Goal: Task Accomplishment & Management: Manage account settings

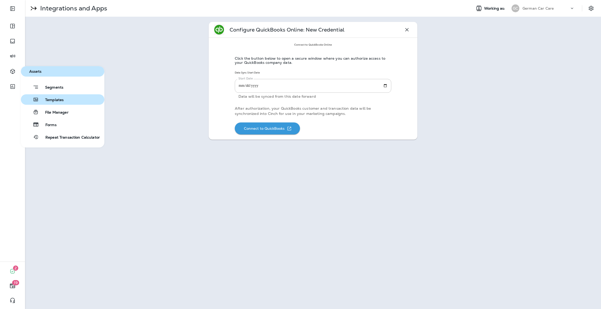
click at [44, 101] on span "Templates" at bounding box center [51, 100] width 25 height 5
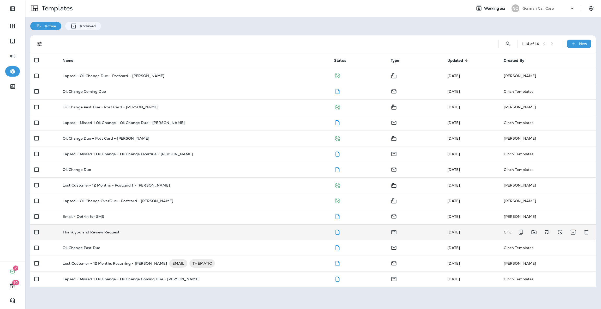
click at [117, 231] on p "Thank you and Review Request" at bounding box center [91, 232] width 57 height 4
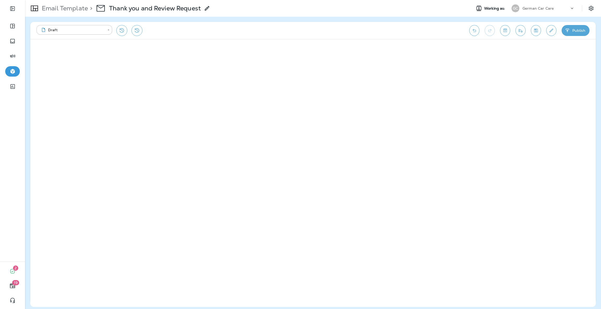
click at [207, 10] on icon at bounding box center [207, 8] width 6 height 6
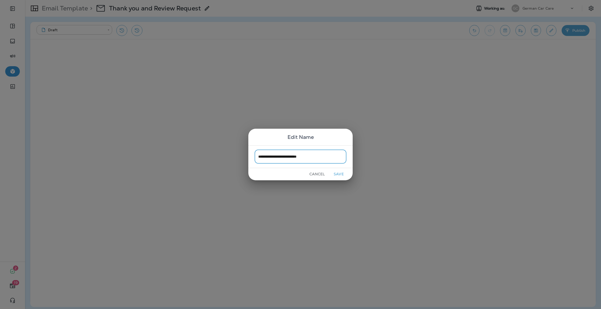
type input "**********"
click at [339, 172] on button "Save" at bounding box center [339, 174] width 20 height 8
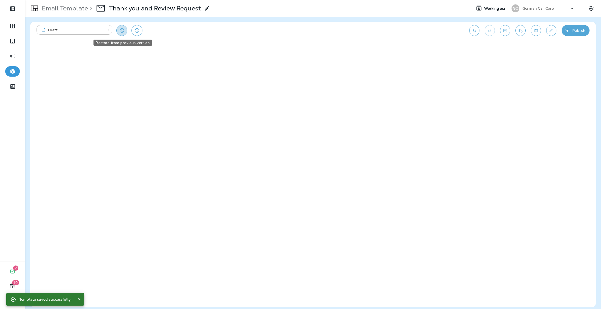
click at [124, 28] on icon "Restore from previous version" at bounding box center [122, 30] width 6 height 6
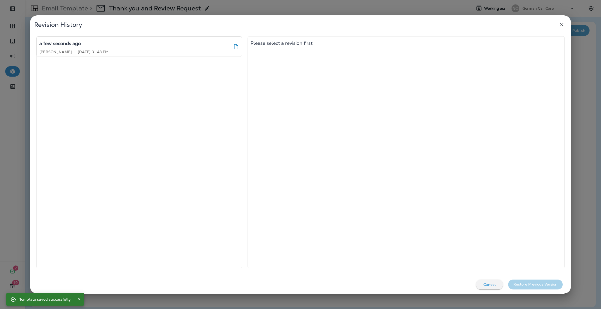
click at [490, 285] on p "Cancel" at bounding box center [489, 285] width 12 height 4
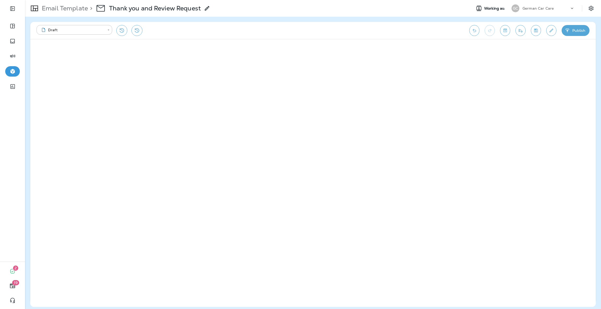
drag, startPoint x: 488, startPoint y: 284, endPoint x: 231, endPoint y: 31, distance: 360.7
click at [231, 31] on div "**********" at bounding box center [250, 30] width 427 height 11
click at [508, 31] on button "Toggle preview" at bounding box center [505, 30] width 10 height 11
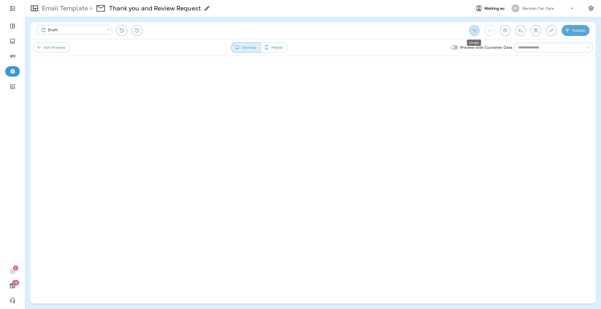
click at [472, 29] on icon "Undo" at bounding box center [473, 30] width 5 height 5
click at [47, 48] on button "Exit Preview" at bounding box center [51, 48] width 36 height 10
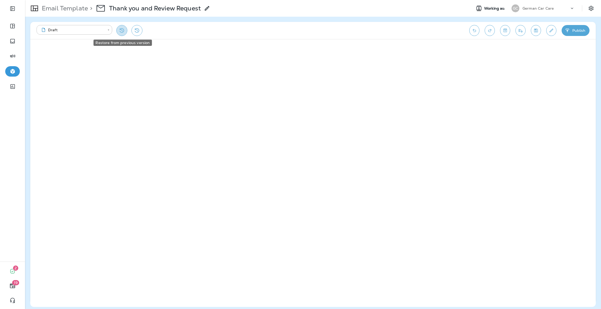
click at [120, 29] on icon "Restore from previous version" at bounding box center [122, 30] width 4 height 4
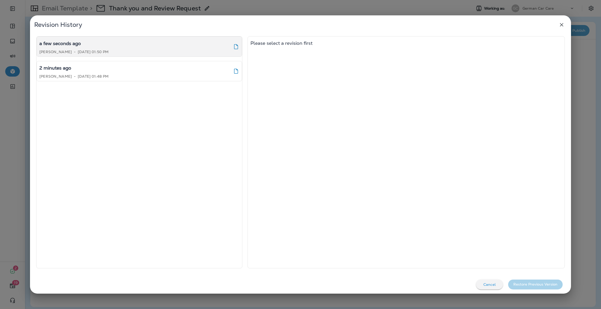
click at [108, 51] on p "[DATE] 01:50 PM" at bounding box center [93, 52] width 31 height 4
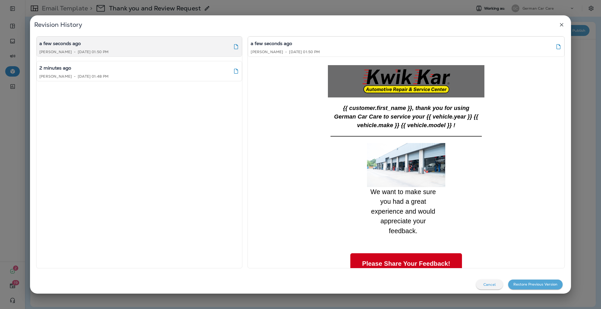
click at [516, 287] on button "Restore Previous Version" at bounding box center [535, 285] width 55 height 10
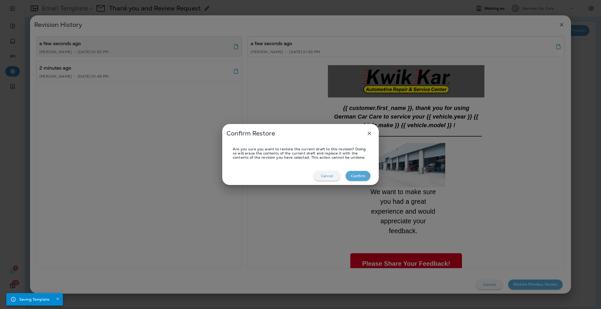
click at [349, 172] on button "Confirm" at bounding box center [358, 176] width 25 height 10
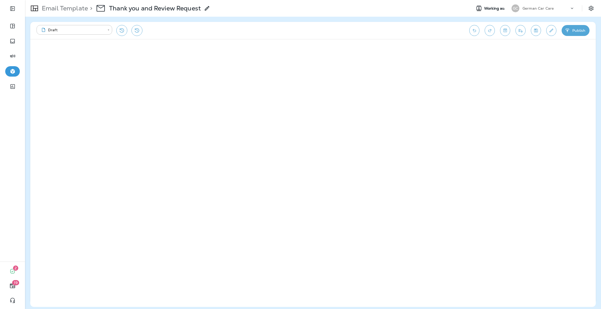
click at [564, 9] on div "German Car Care" at bounding box center [545, 8] width 47 height 8
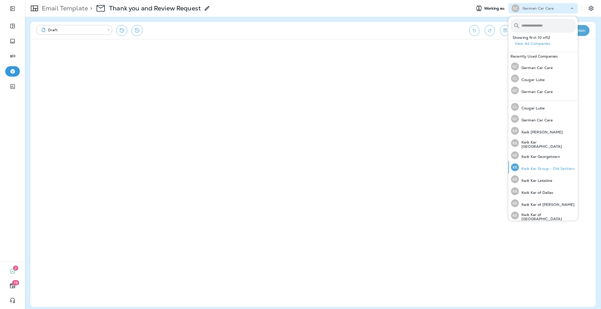
click at [548, 167] on p "Kwik Kar Group - Old Settlers" at bounding box center [547, 169] width 56 height 4
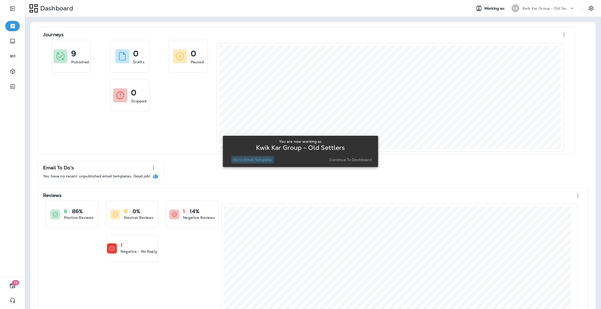
click at [261, 160] on p "Go to Email Template" at bounding box center [252, 160] width 38 height 4
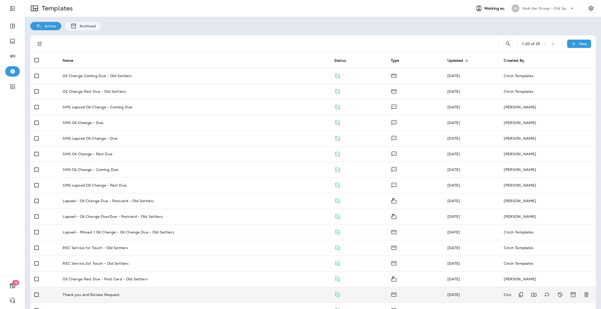
click at [139, 293] on div "Thank you and Review Request" at bounding box center [194, 295] width 263 height 4
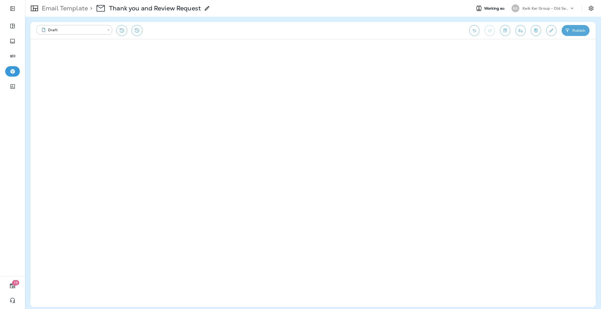
click at [553, 4] on div "Kwik Kar Group - Old Settlers" at bounding box center [545, 8] width 47 height 8
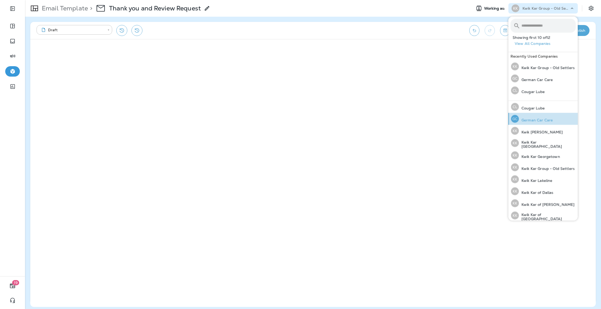
click at [550, 118] on p "German Car Care" at bounding box center [536, 120] width 34 height 4
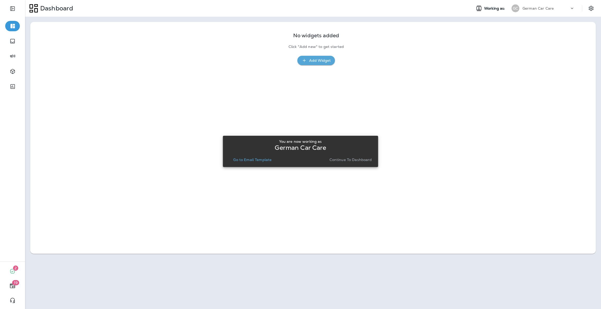
click at [257, 159] on p "Go to Email Template" at bounding box center [252, 160] width 38 height 4
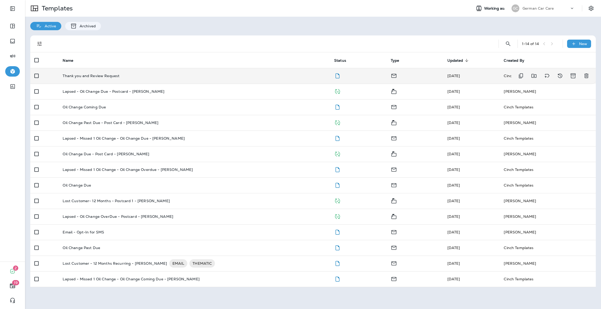
click at [118, 76] on div "Thank you and Review Request" at bounding box center [194, 76] width 263 height 4
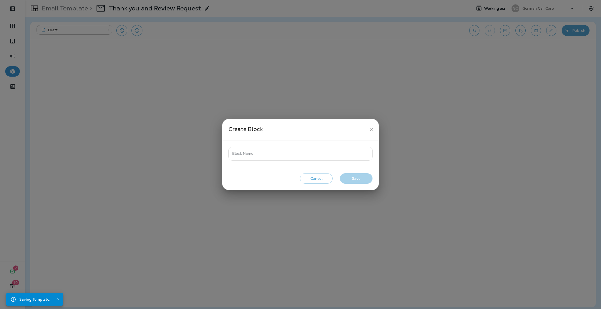
click at [312, 153] on input "Block Name" at bounding box center [300, 154] width 144 height 14
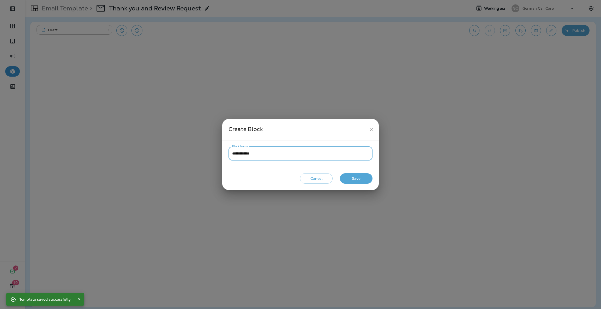
type input "**********"
click at [353, 181] on button "Save" at bounding box center [356, 178] width 33 height 11
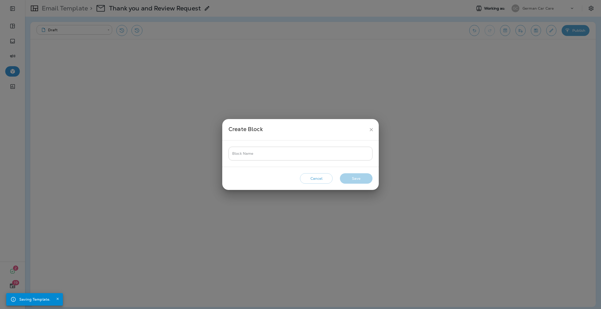
click at [358, 149] on input "Block Name" at bounding box center [300, 154] width 144 height 14
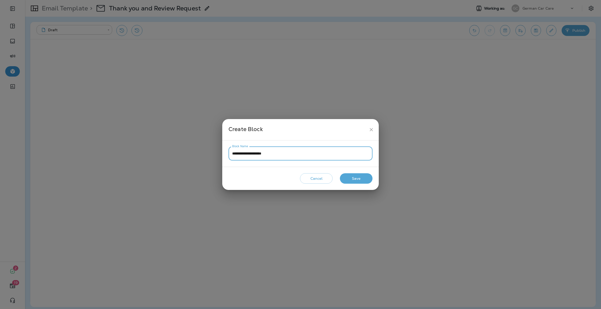
type input "**********"
click at [356, 179] on button "Save" at bounding box center [356, 178] width 33 height 11
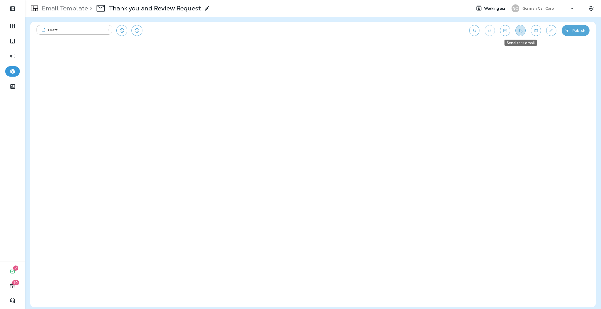
click at [519, 35] on button "Send test email" at bounding box center [520, 30] width 10 height 11
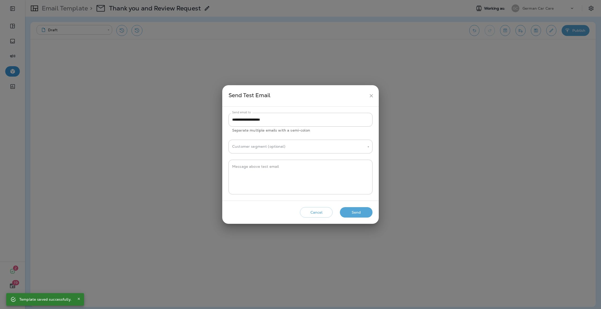
click at [350, 211] on button "Send" at bounding box center [356, 212] width 33 height 11
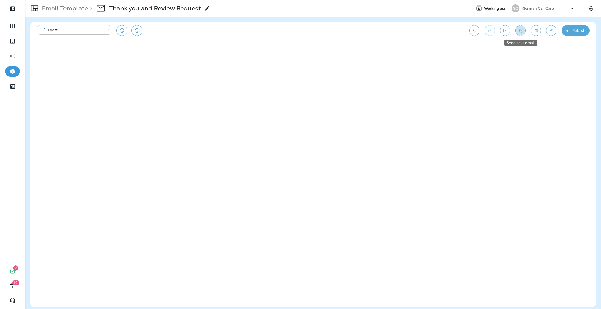
click at [518, 31] on icon "Send test email" at bounding box center [520, 30] width 5 height 5
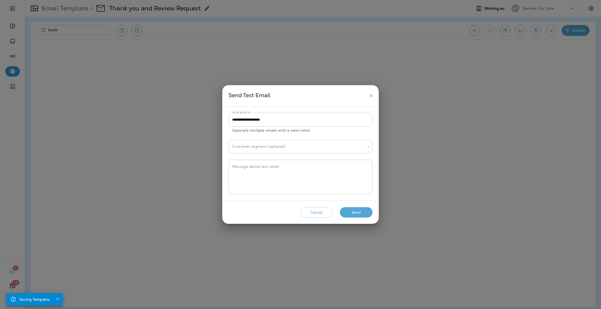
click at [344, 212] on button "Send" at bounding box center [356, 212] width 33 height 11
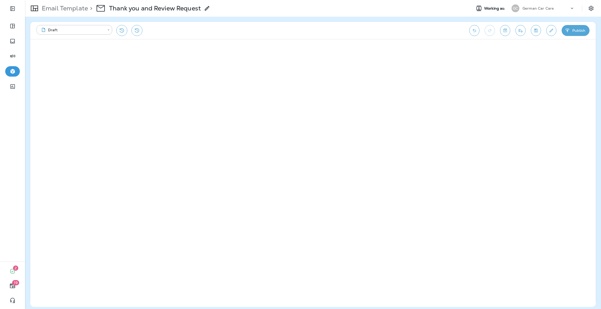
click at [576, 33] on button "Publish" at bounding box center [575, 30] width 28 height 11
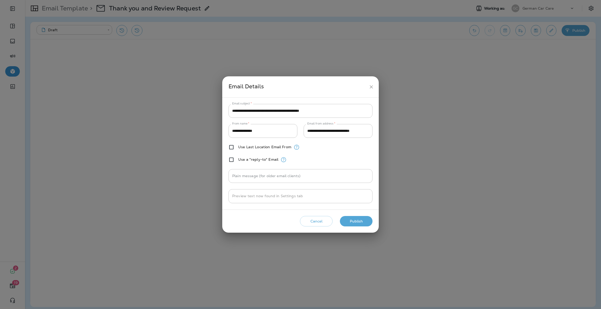
click at [348, 222] on button "Publish" at bounding box center [356, 221] width 33 height 11
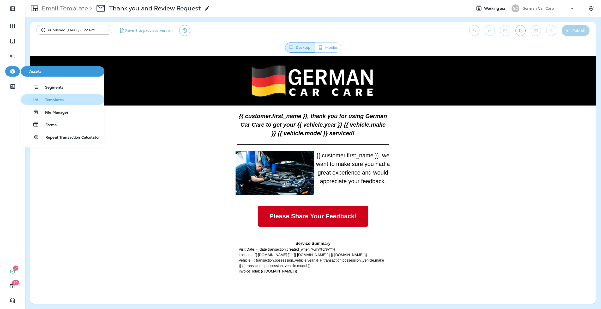
click at [58, 101] on span "Templates" at bounding box center [51, 100] width 25 height 5
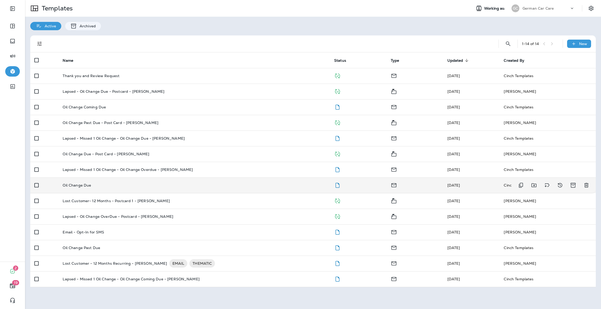
click at [215, 186] on div "Oil Change Due" at bounding box center [194, 185] width 263 height 4
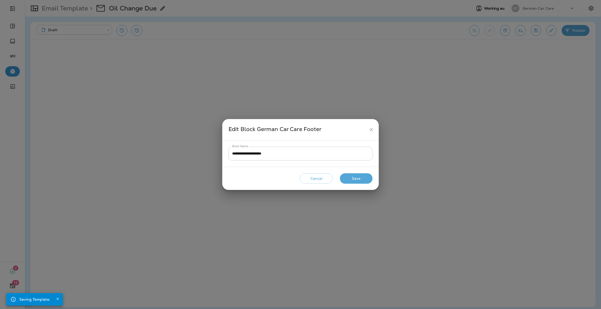
click at [301, 155] on input "**********" at bounding box center [300, 154] width 144 height 14
click at [349, 177] on button "Save" at bounding box center [356, 178] width 33 height 11
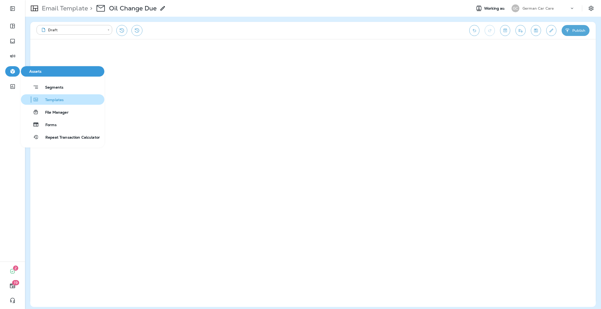
click at [46, 100] on span "Templates" at bounding box center [51, 100] width 25 height 5
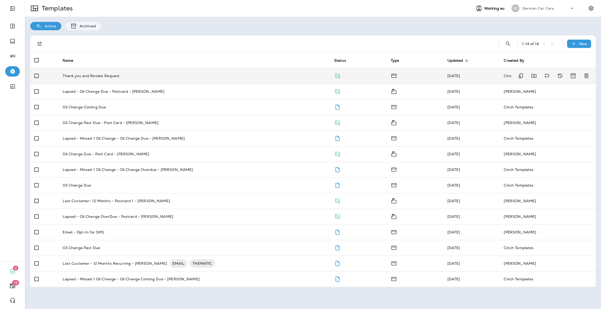
click at [103, 78] on td "Thank you and Review Request" at bounding box center [193, 76] width 271 height 16
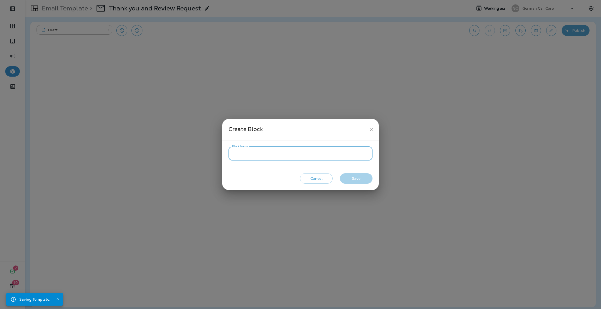
click at [329, 156] on input "Block Name" at bounding box center [300, 154] width 144 height 14
type input "**********"
click at [345, 177] on button "Save" at bounding box center [356, 178] width 33 height 11
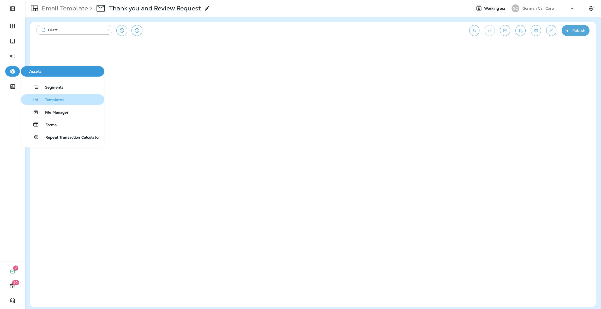
click at [45, 99] on span "Templates" at bounding box center [51, 100] width 25 height 5
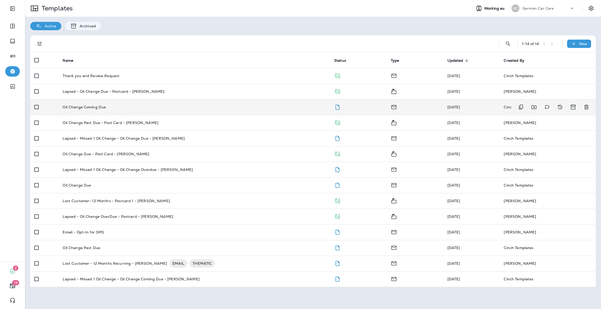
click at [173, 109] on td "Oil Change Coming Due" at bounding box center [193, 107] width 271 height 16
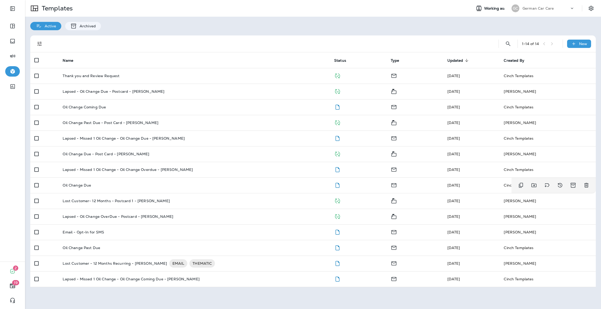
click at [166, 178] on td "Oil Change Due" at bounding box center [193, 186] width 271 height 16
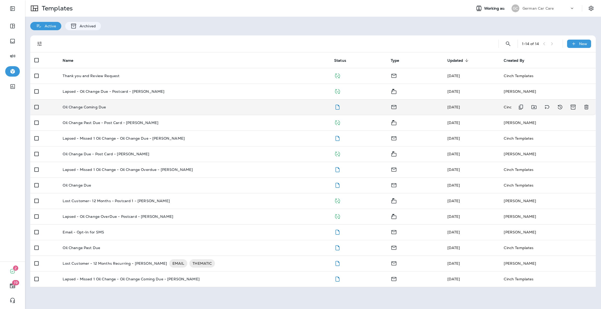
click at [87, 113] on td "Oil Change Coming Due" at bounding box center [193, 107] width 271 height 16
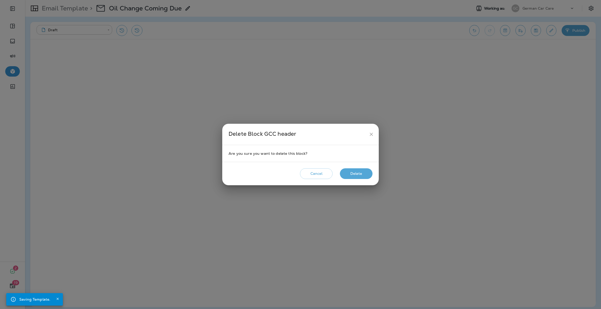
click at [343, 175] on button "Delete" at bounding box center [356, 173] width 33 height 11
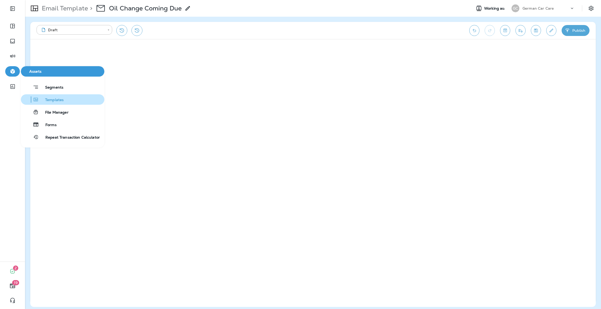
click at [53, 101] on span "Templates" at bounding box center [51, 100] width 25 height 5
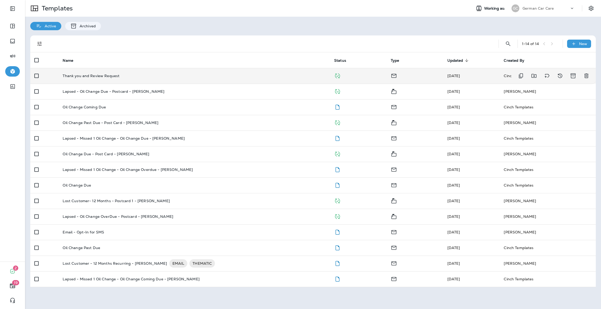
click at [170, 75] on div "Thank you and Review Request" at bounding box center [194, 76] width 263 height 4
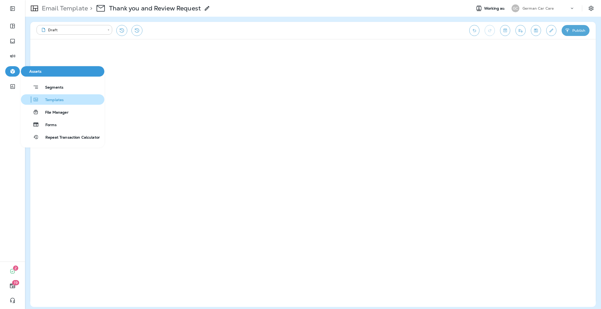
click at [45, 98] on span "Templates" at bounding box center [51, 100] width 25 height 5
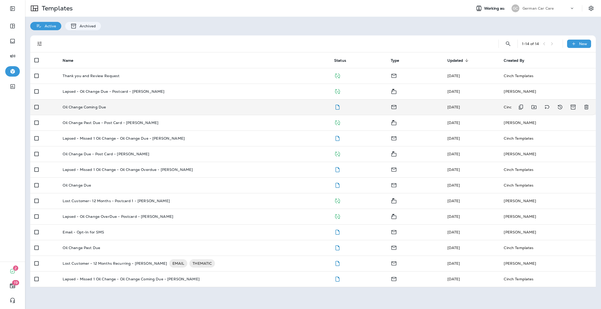
click at [116, 110] on td "Oil Change Coming Due" at bounding box center [193, 107] width 271 height 16
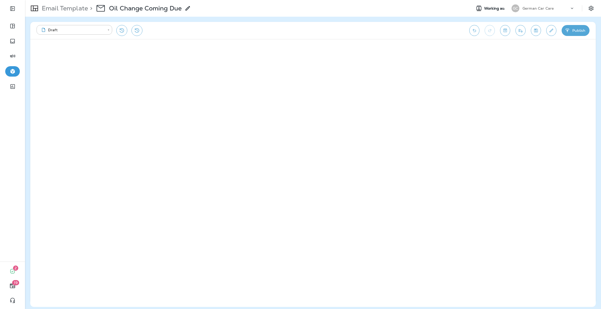
click at [188, 9] on use at bounding box center [187, 8] width 4 height 4
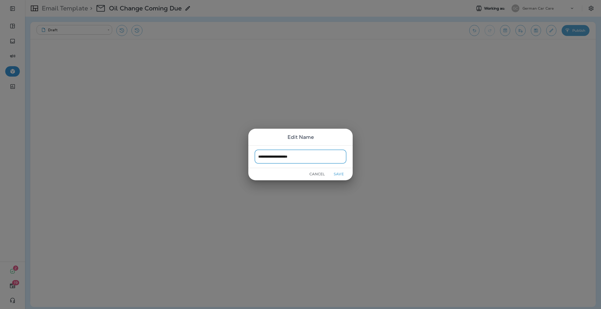
type input "**********"
click at [336, 173] on button "Save" at bounding box center [339, 174] width 20 height 8
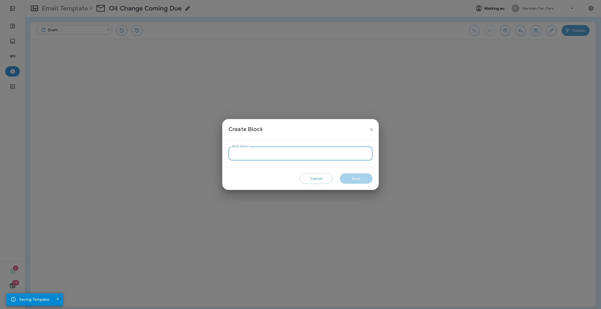
click at [321, 158] on input "Block Name" at bounding box center [300, 154] width 144 height 14
type input "**********"
click at [353, 182] on button "Save" at bounding box center [356, 178] width 33 height 11
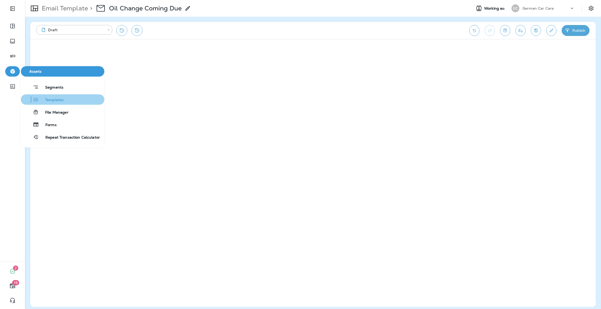
click at [52, 99] on span "Templates" at bounding box center [51, 100] width 25 height 5
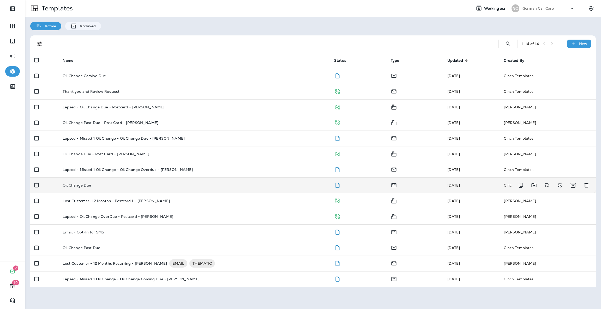
click at [76, 187] on p "Oil Change Due" at bounding box center [77, 185] width 28 height 4
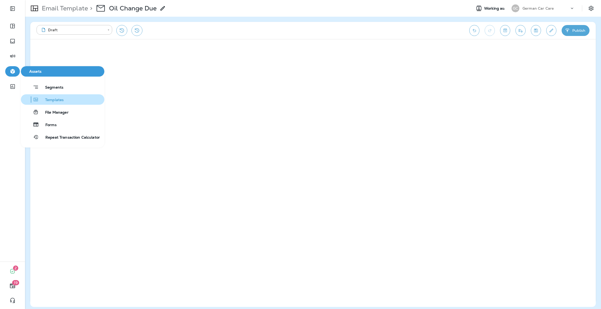
click at [43, 98] on span "Templates" at bounding box center [51, 100] width 25 height 5
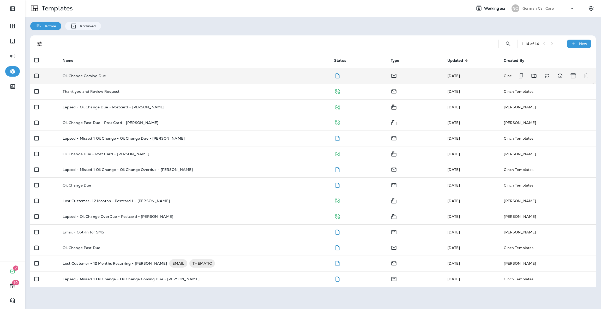
click at [81, 79] on td "Oil Change Coming Due" at bounding box center [193, 76] width 271 height 16
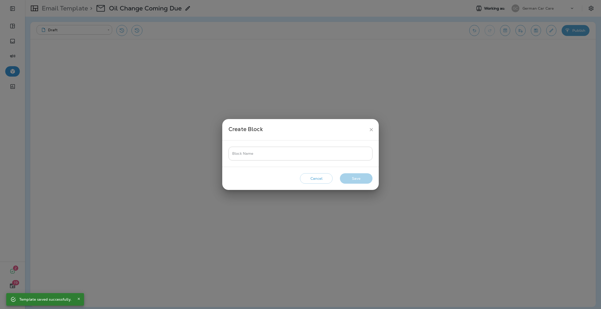
click at [268, 152] on input "Block Name" at bounding box center [300, 154] width 144 height 14
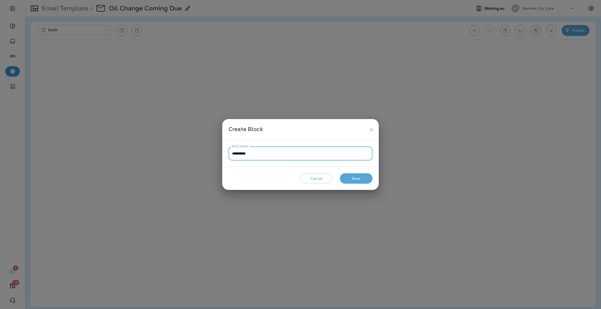
type input "**********"
click at [361, 179] on button "Save" at bounding box center [356, 178] width 33 height 11
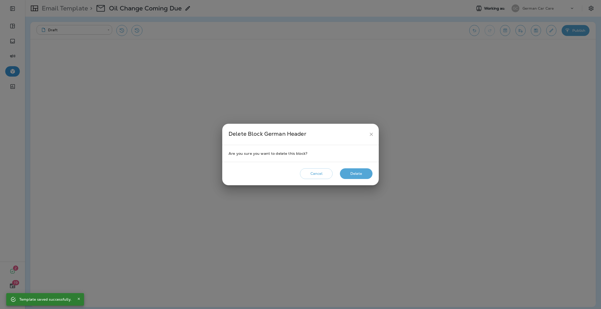
click at [355, 175] on button "Delete" at bounding box center [356, 173] width 33 height 11
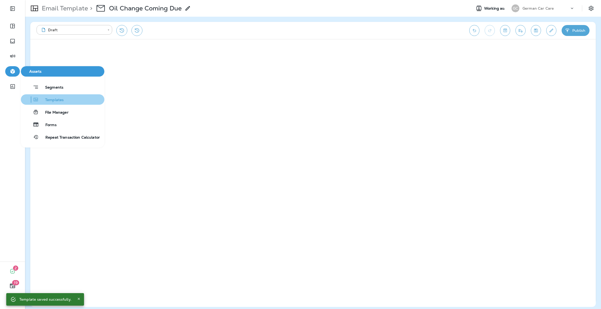
click at [50, 99] on span "Templates" at bounding box center [51, 100] width 25 height 5
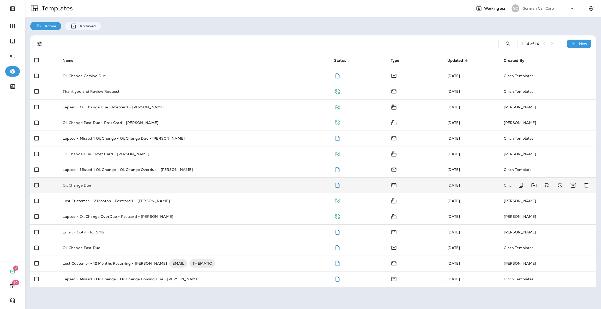
click at [101, 183] on td "Oil Change Due" at bounding box center [193, 186] width 271 height 16
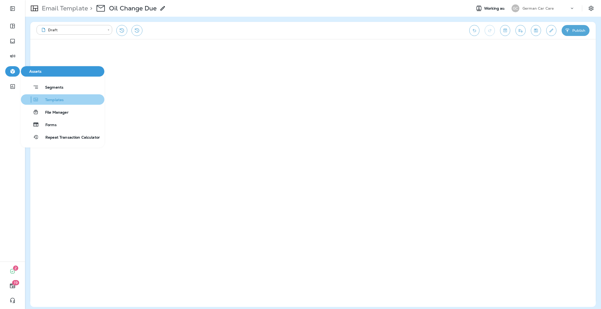
click at [49, 98] on span "Templates" at bounding box center [51, 100] width 25 height 5
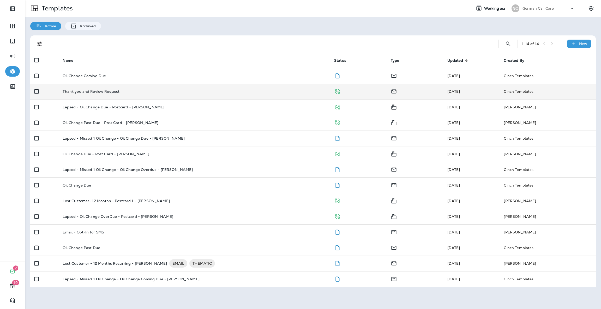
click at [71, 90] on p "Thank you and Review Request" at bounding box center [91, 91] width 57 height 4
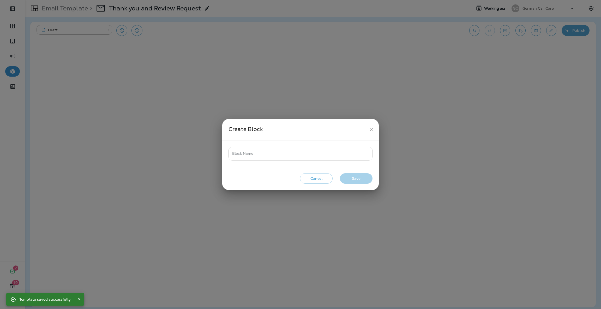
click at [321, 152] on input "Block Name" at bounding box center [300, 154] width 144 height 14
type input "*"
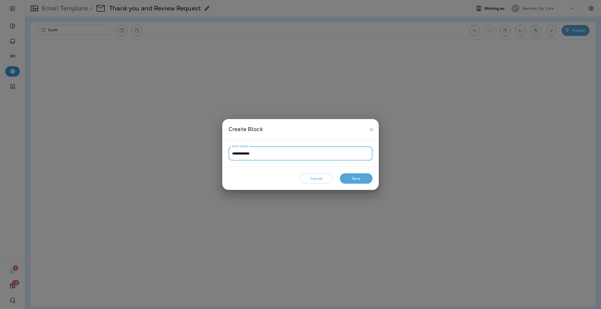
type input "**********"
click at [350, 183] on button "Save" at bounding box center [356, 178] width 33 height 11
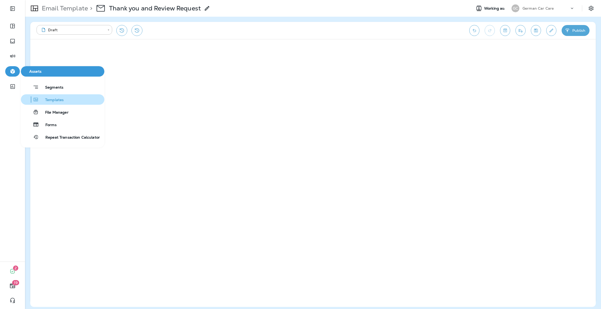
click at [57, 98] on span "Templates" at bounding box center [51, 100] width 25 height 5
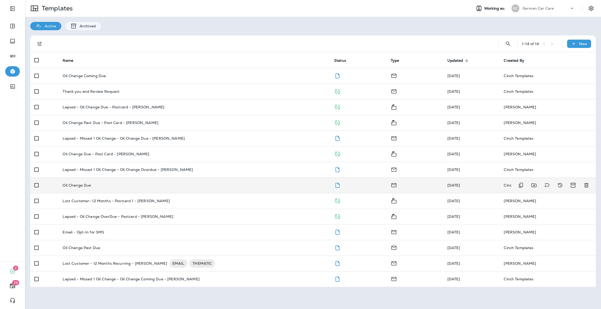
click at [77, 190] on td "Oil Change Due" at bounding box center [193, 186] width 271 height 16
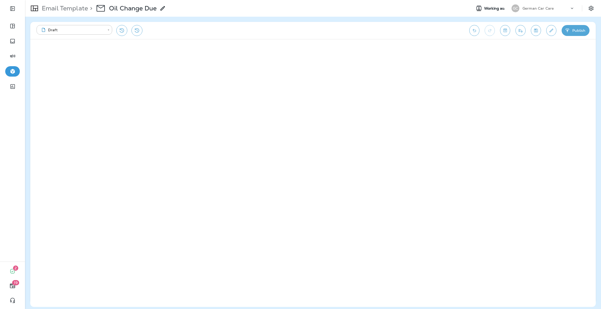
click at [165, 10] on icon at bounding box center [163, 8] width 6 height 6
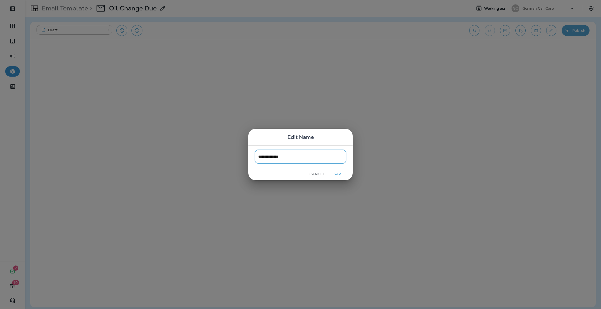
type input "**********"
click at [339, 176] on button "Save" at bounding box center [339, 174] width 20 height 8
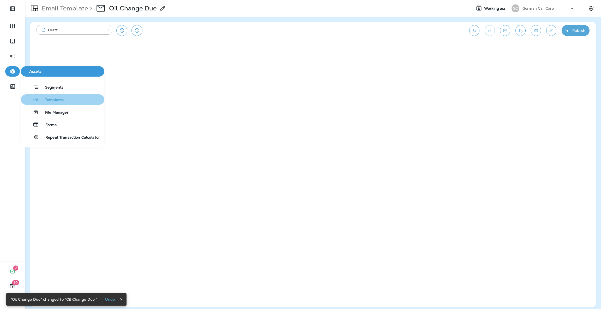
click at [55, 101] on span "Templates" at bounding box center [51, 100] width 25 height 5
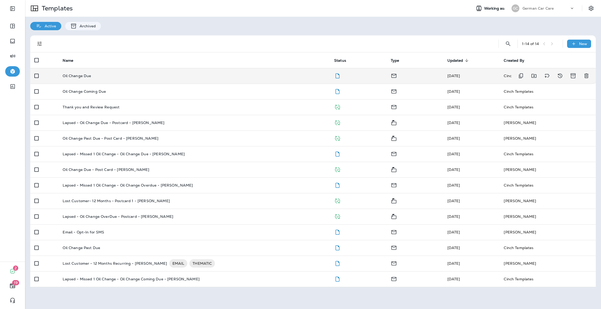
click at [90, 79] on td "Oil Change Due" at bounding box center [193, 76] width 271 height 16
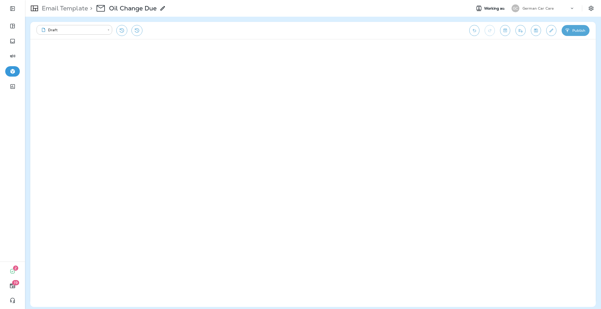
click at [161, 8] on icon at bounding box center [163, 8] width 6 height 6
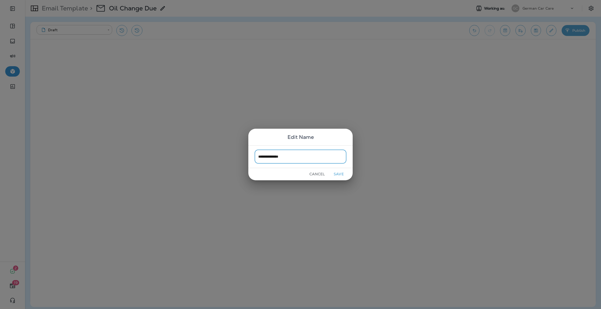
type input "**********"
click at [338, 173] on button "Save" at bounding box center [339, 174] width 20 height 8
